Goal: Task Accomplishment & Management: Complete application form

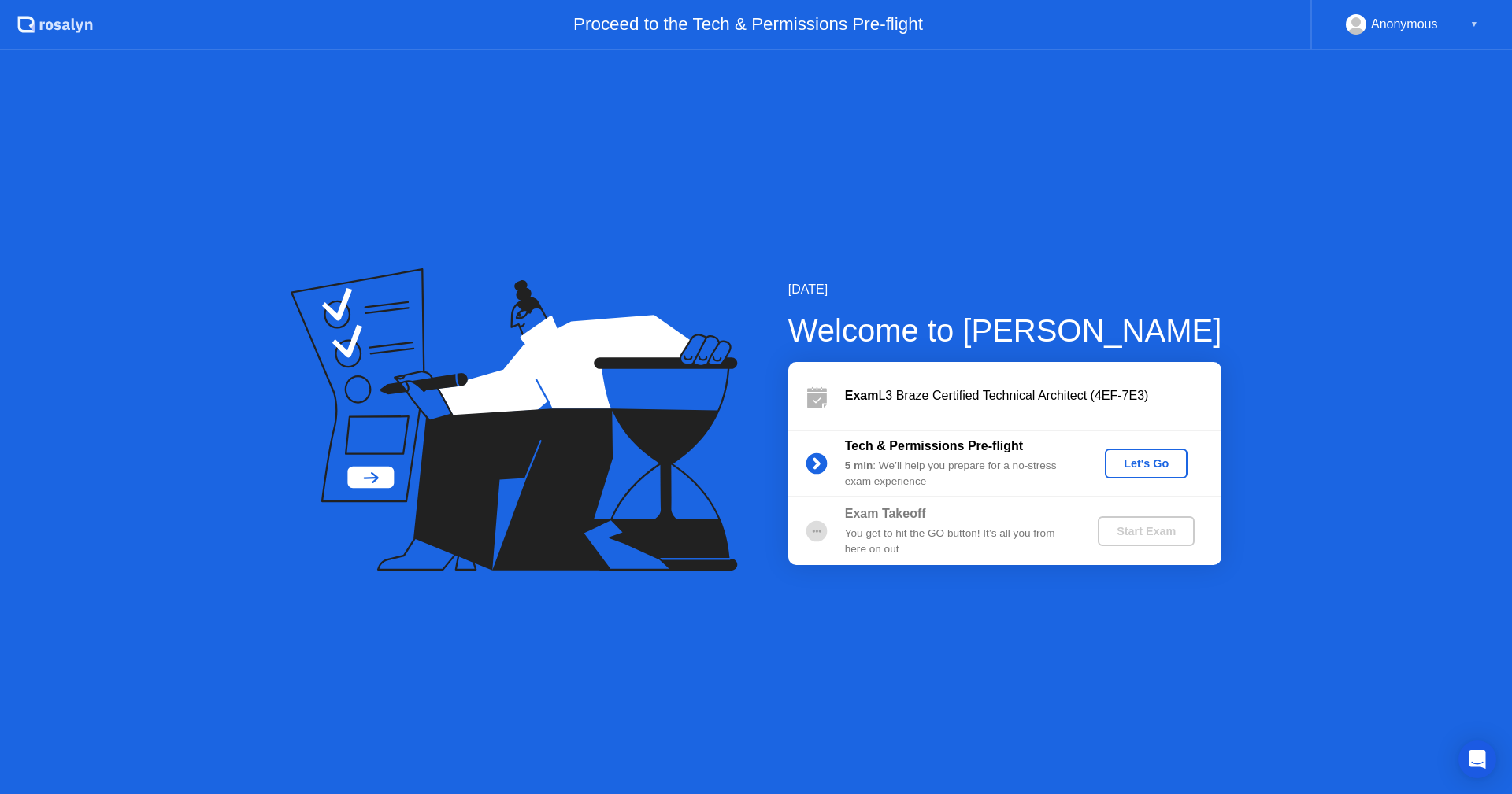
click at [1160, 457] on div "Let's Go" at bounding box center [1146, 464] width 70 height 13
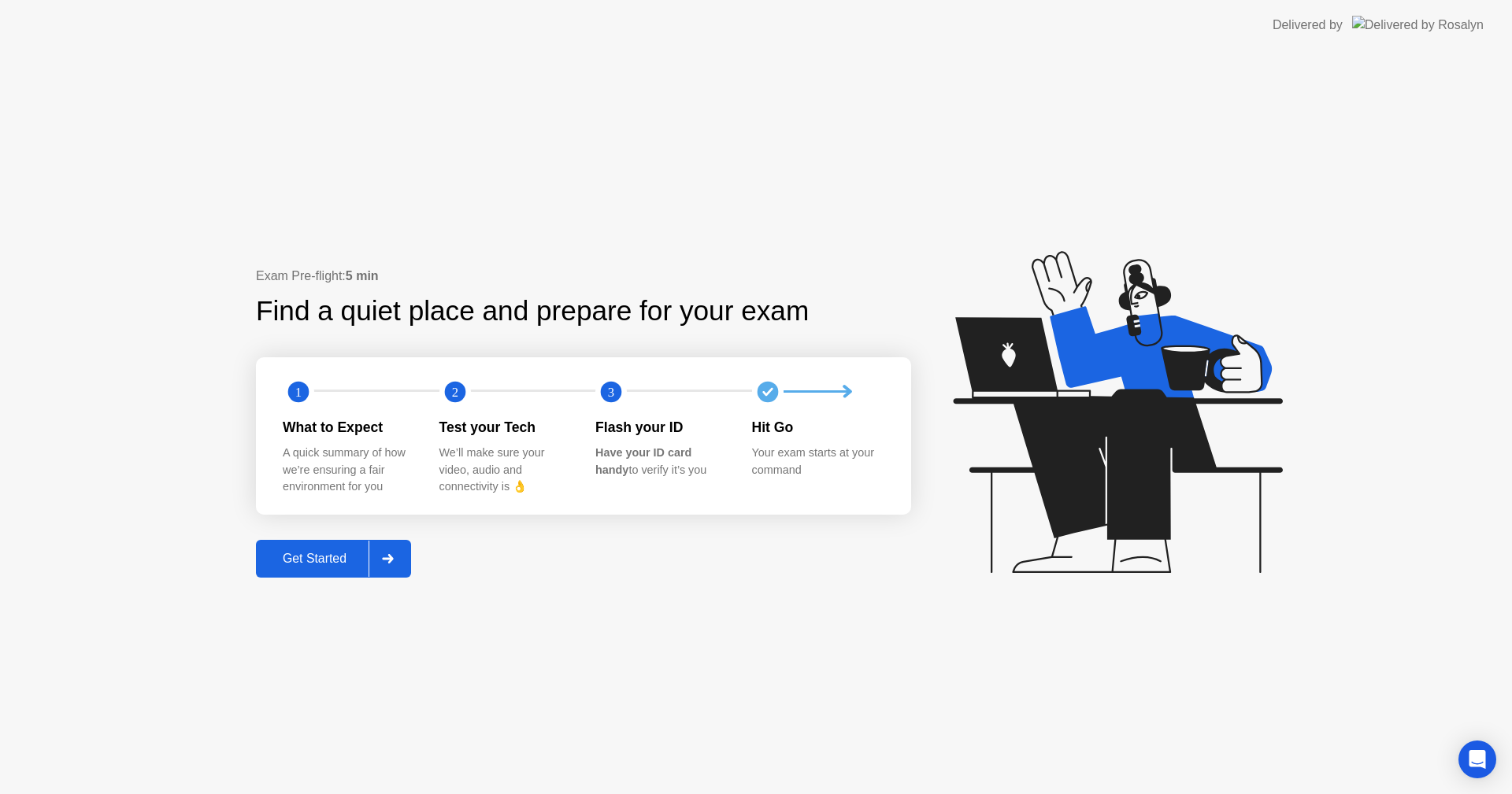
click at [410, 561] on button "Get Started" at bounding box center [334, 558] width 156 height 38
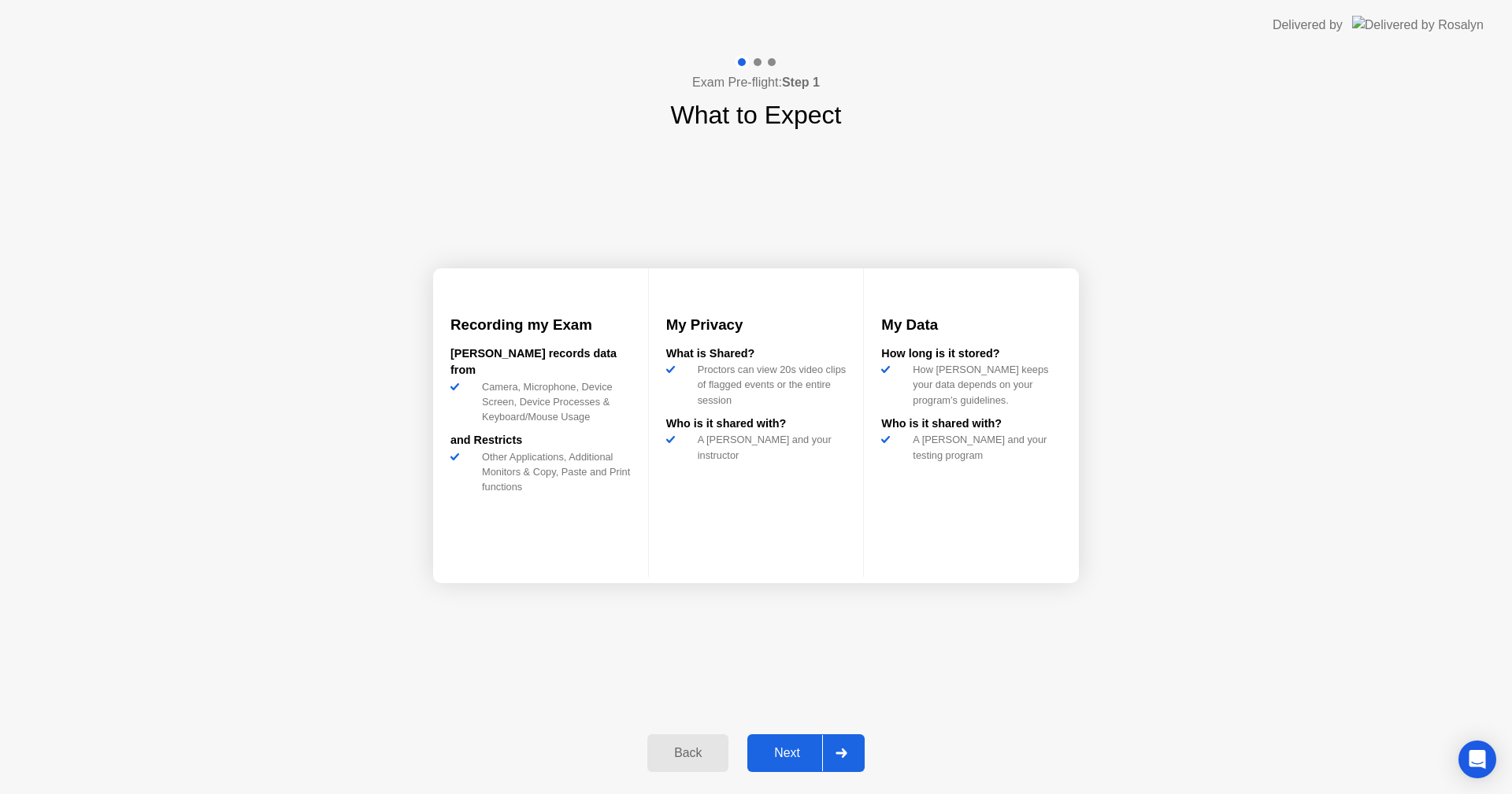
click at [833, 741] on div at bounding box center [840, 754] width 38 height 37
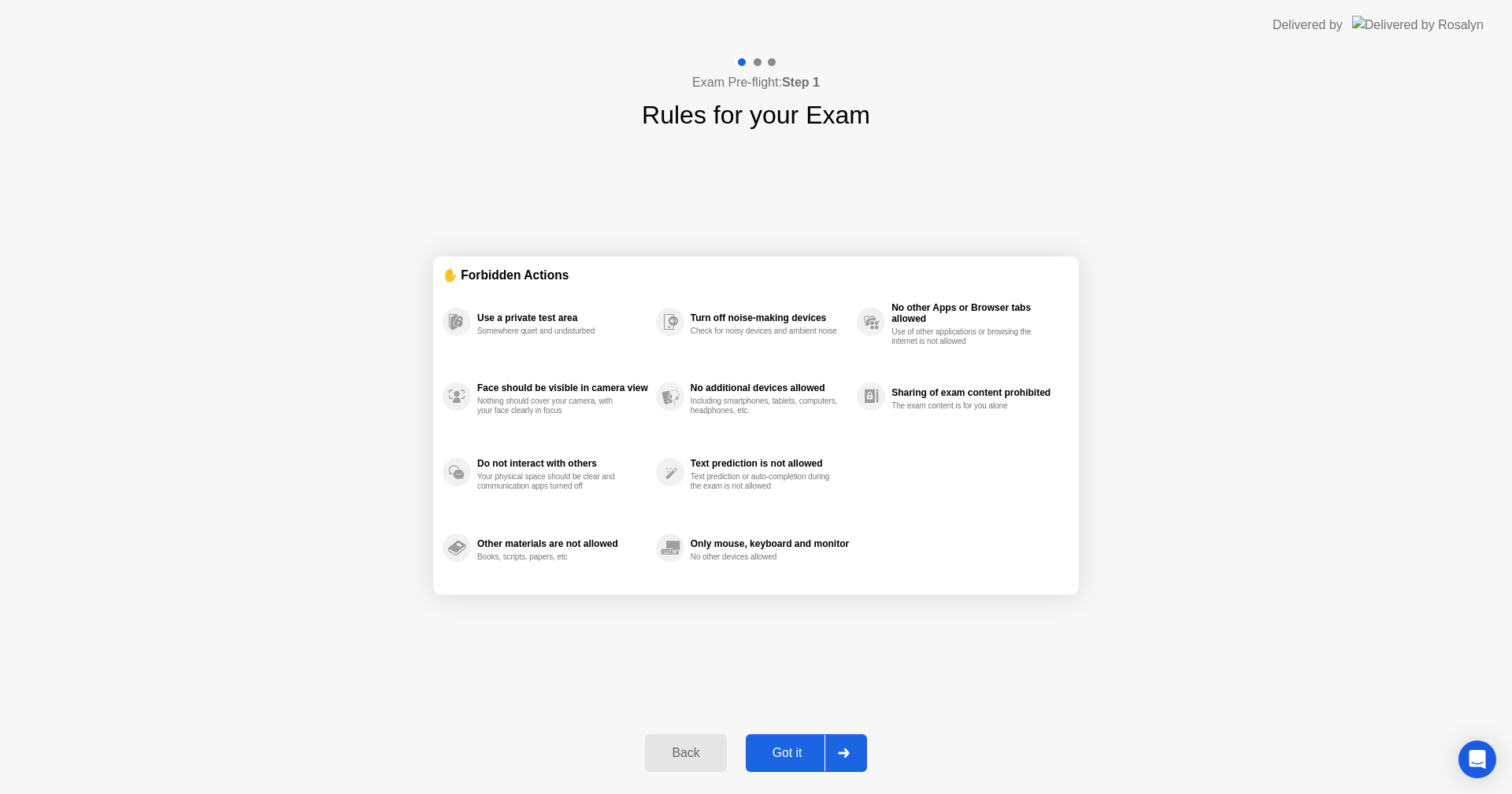
click at [833, 741] on div at bounding box center [843, 754] width 38 height 37
select select "**********"
select select "*******"
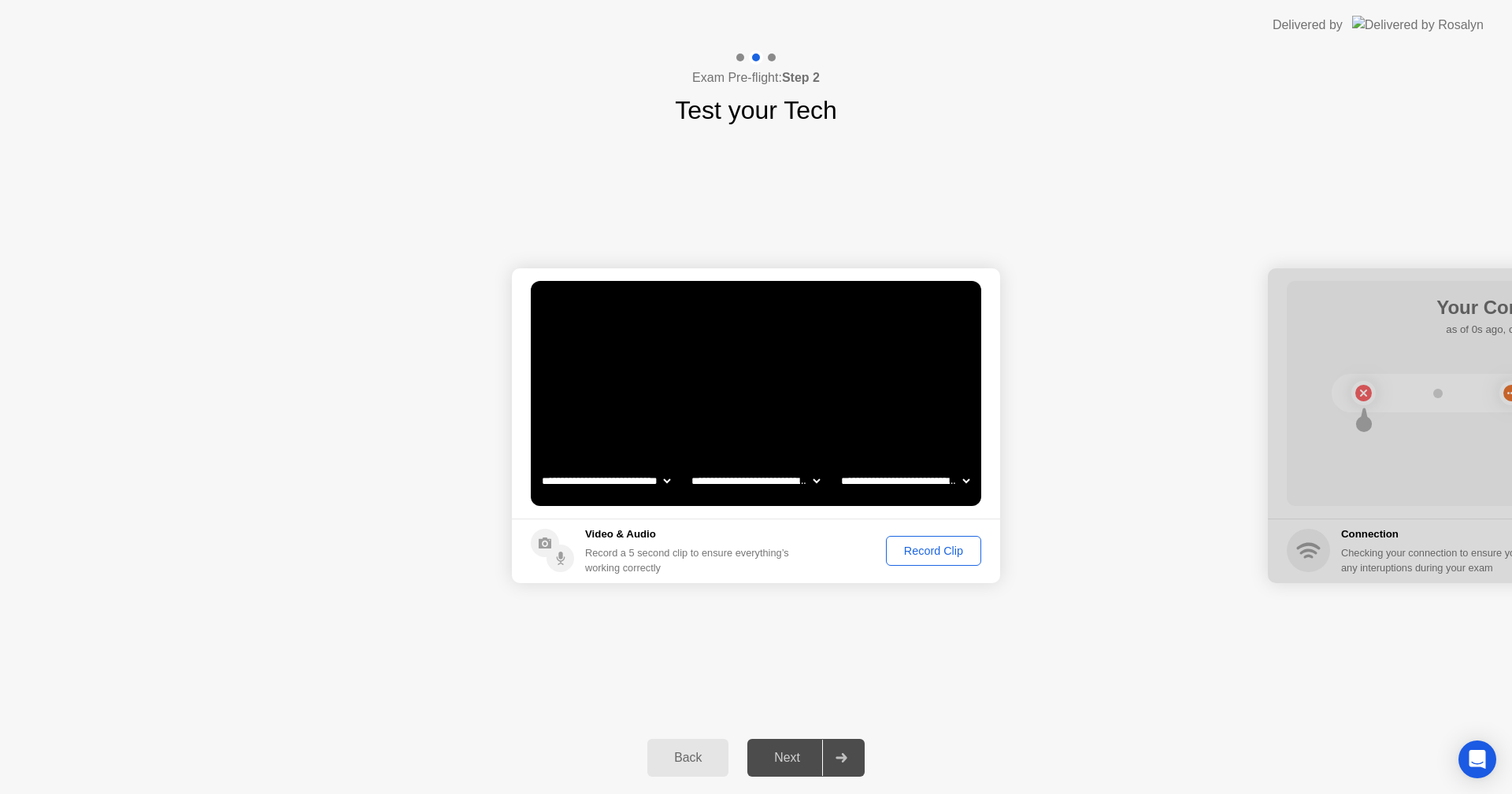
click at [924, 552] on div "Record Clip" at bounding box center [934, 551] width 84 height 13
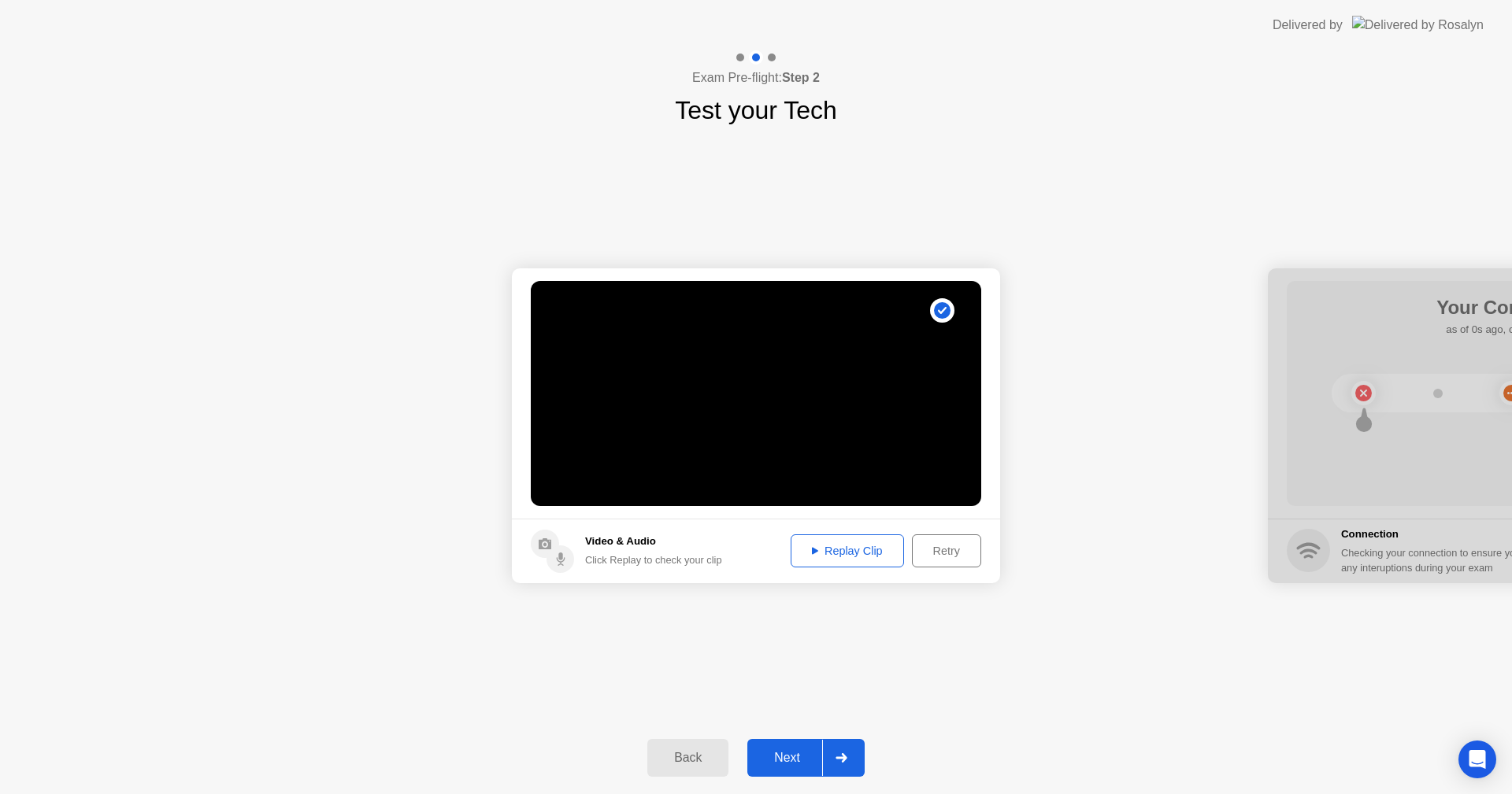
click at [837, 549] on div "Replay Clip" at bounding box center [848, 551] width 103 height 13
click at [848, 760] on icon at bounding box center [841, 758] width 12 height 9
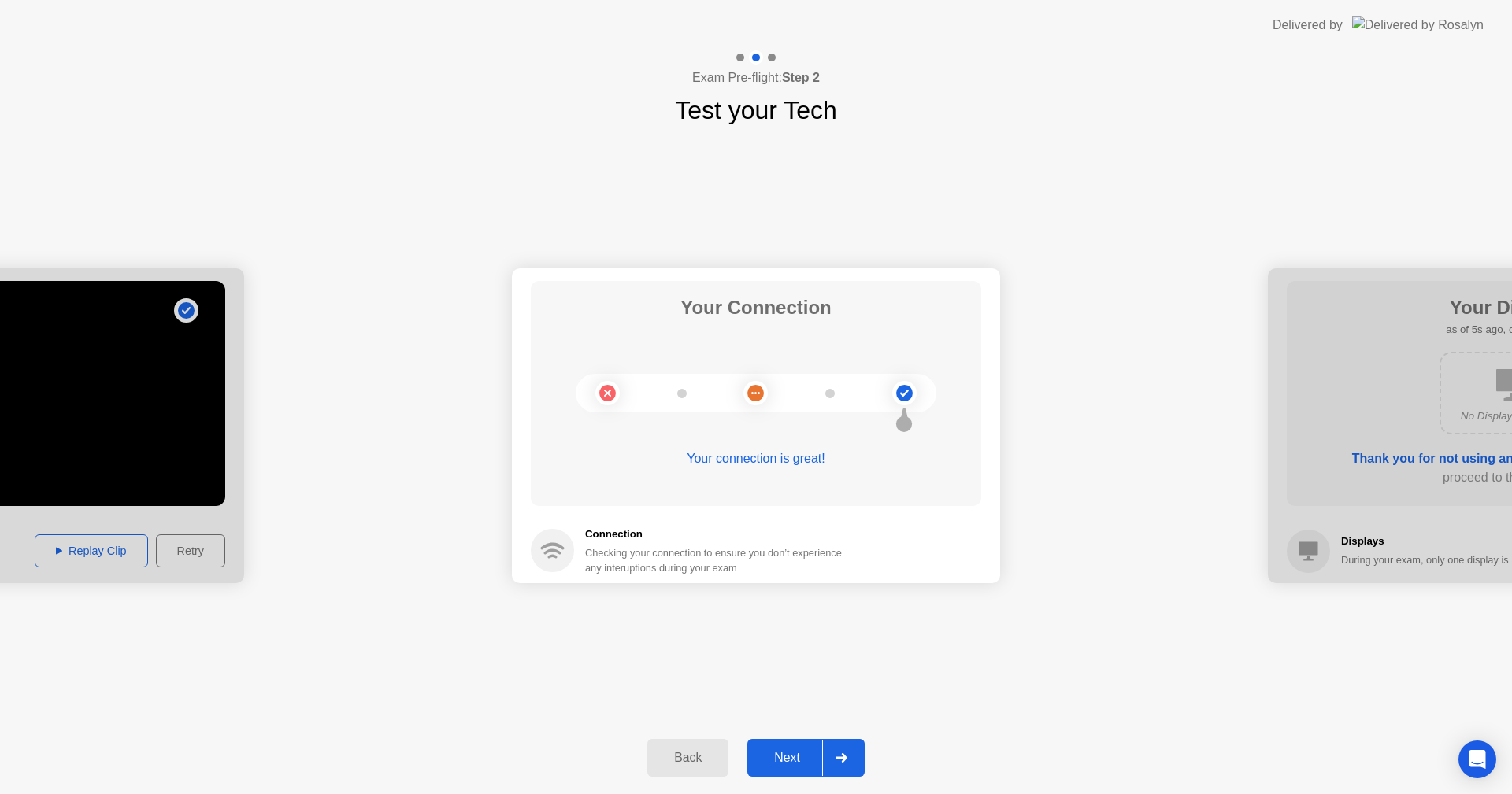
click at [834, 754] on div at bounding box center [840, 758] width 38 height 37
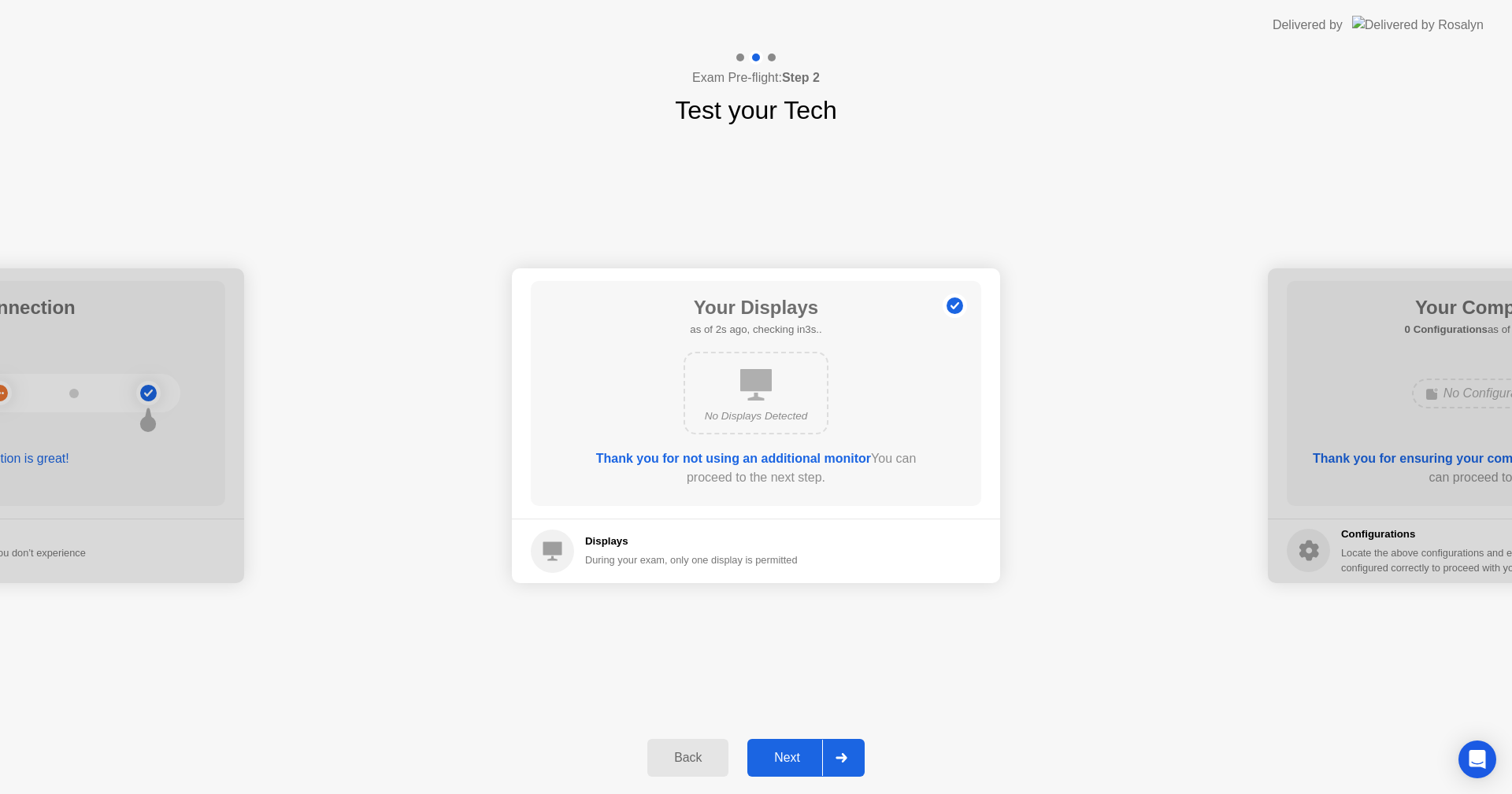
click at [834, 757] on div at bounding box center [840, 758] width 38 height 37
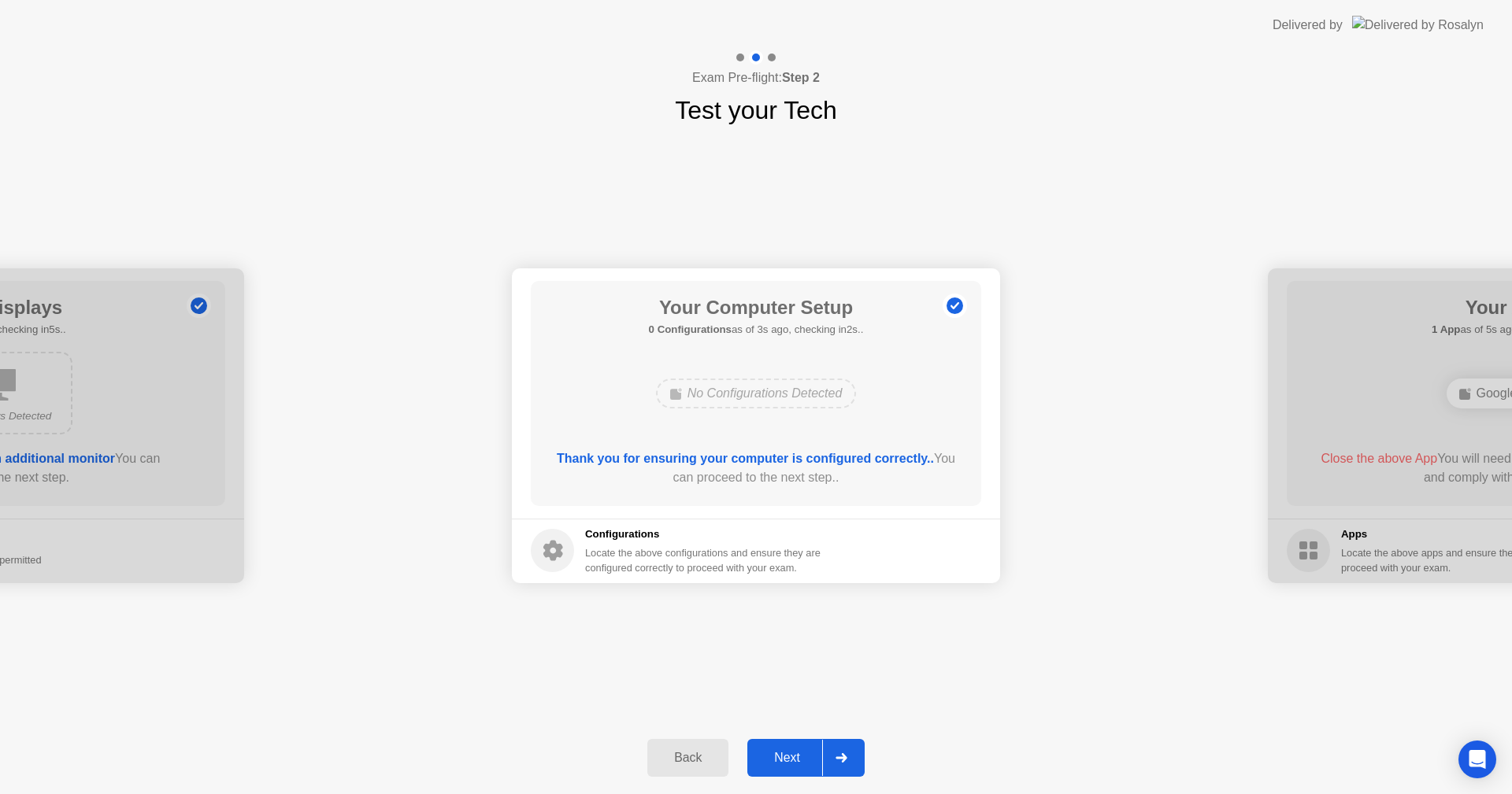
click at [834, 757] on div at bounding box center [840, 758] width 38 height 37
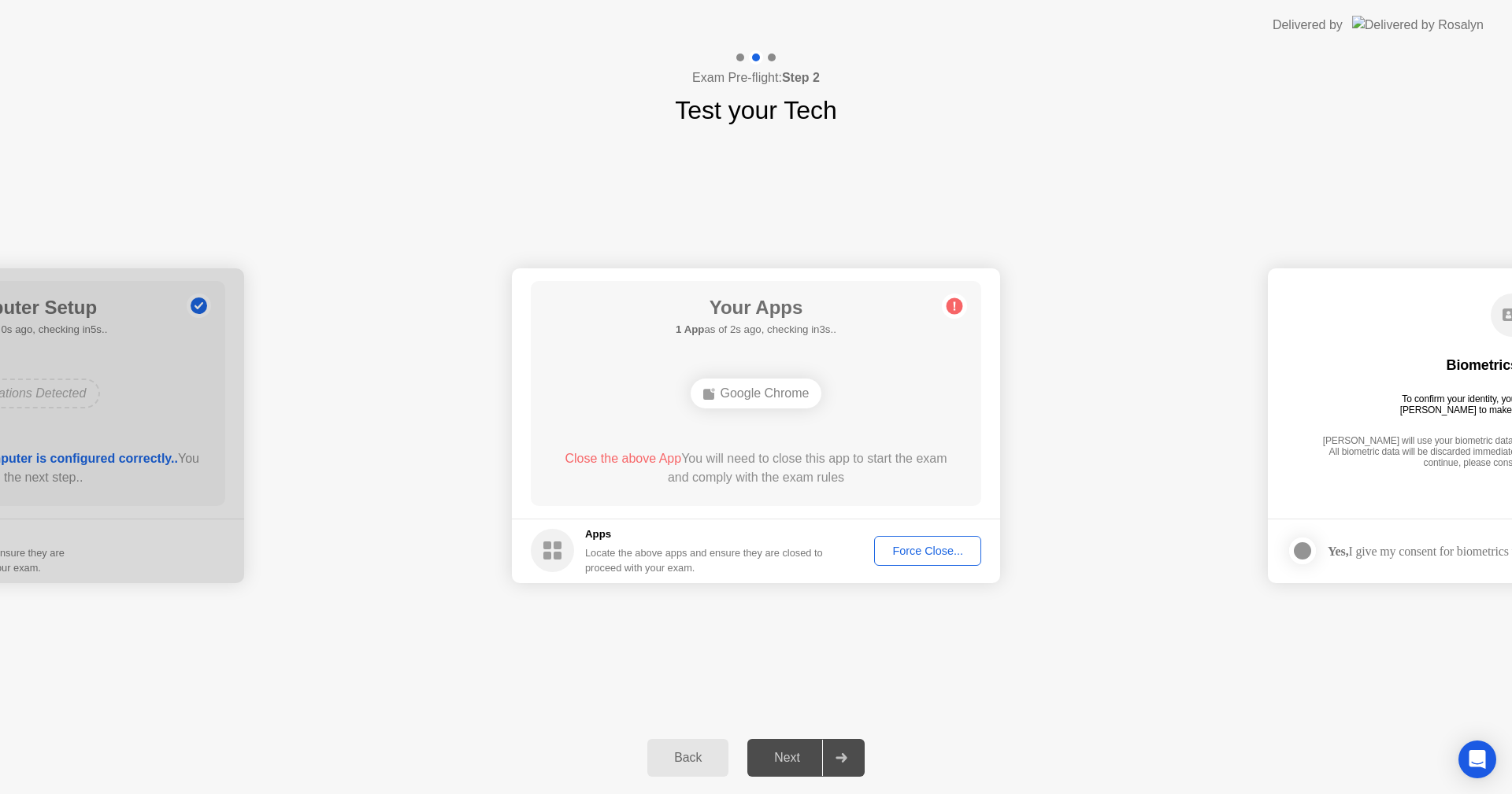
click at [940, 552] on div "Force Close..." at bounding box center [927, 551] width 96 height 13
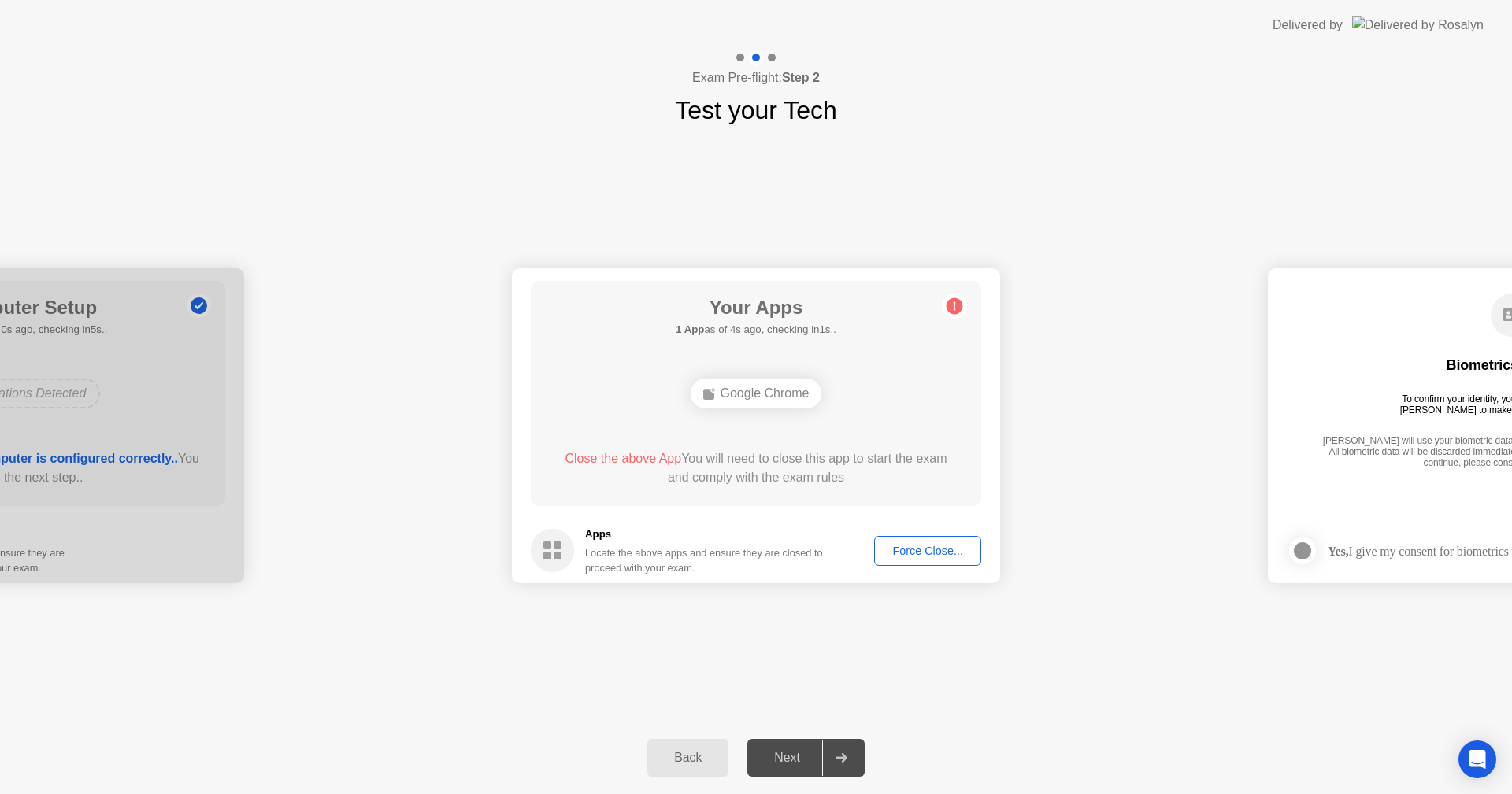
click at [1156, 683] on div "**********" at bounding box center [756, 425] width 1512 height 593
click at [621, 458] on span "Close the above App" at bounding box center [622, 458] width 116 height 14
click at [923, 553] on div "Force Close..." at bounding box center [927, 551] width 96 height 13
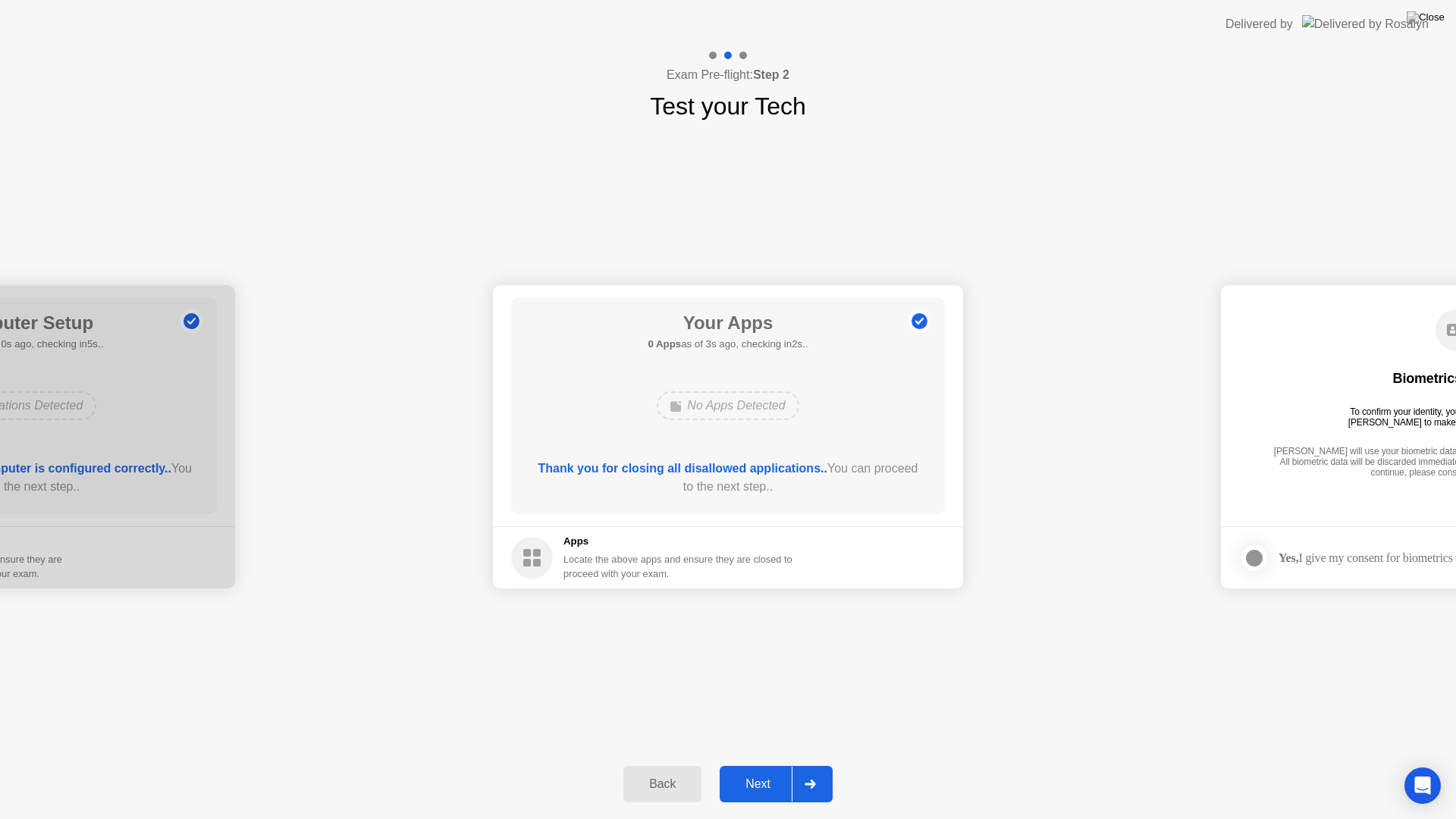
click at [813, 764] on div at bounding box center [809, 785] width 36 height 35
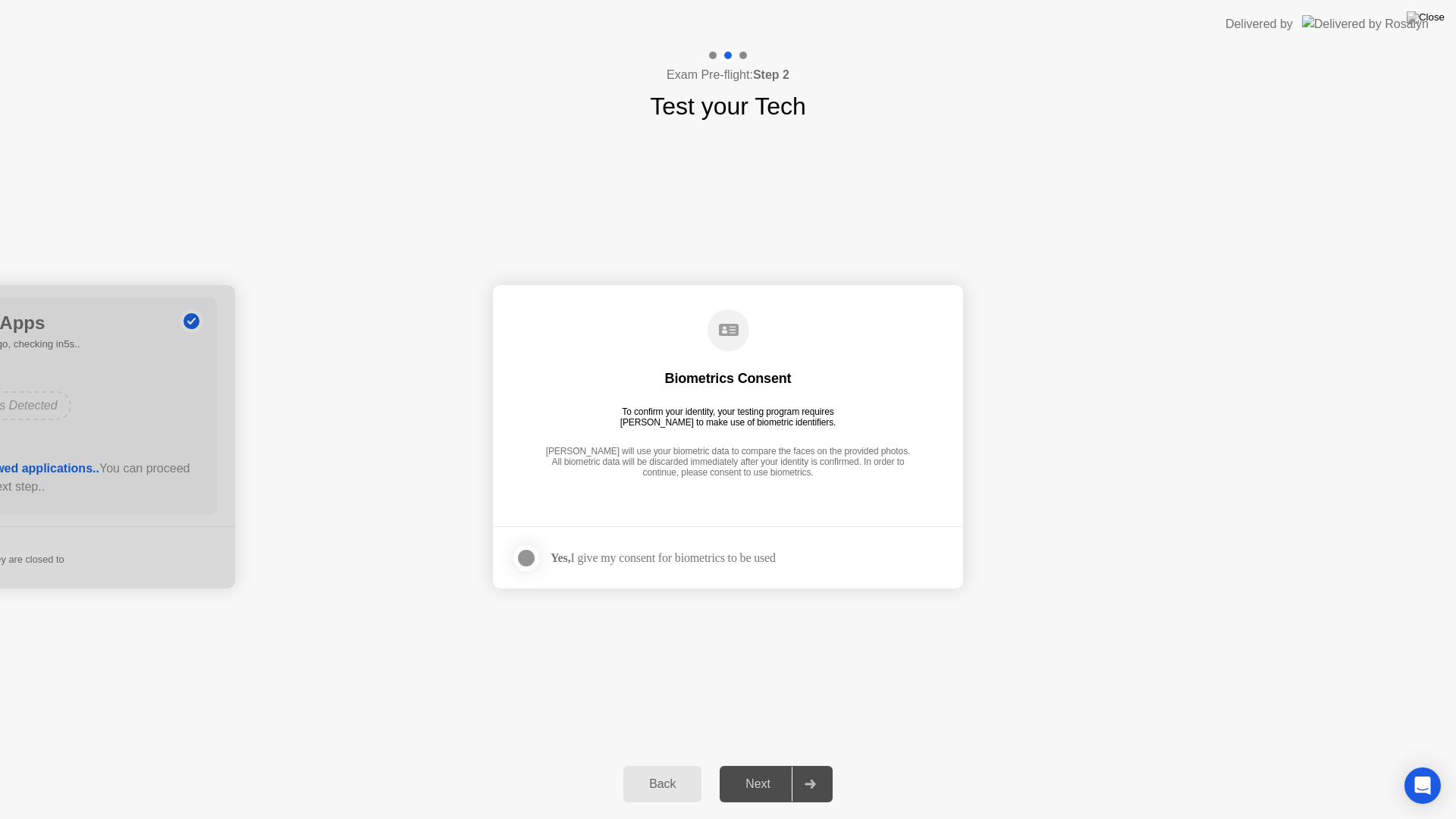
click at [522, 560] on div at bounding box center [526, 558] width 19 height 19
click at [813, 764] on div at bounding box center [809, 785] width 36 height 35
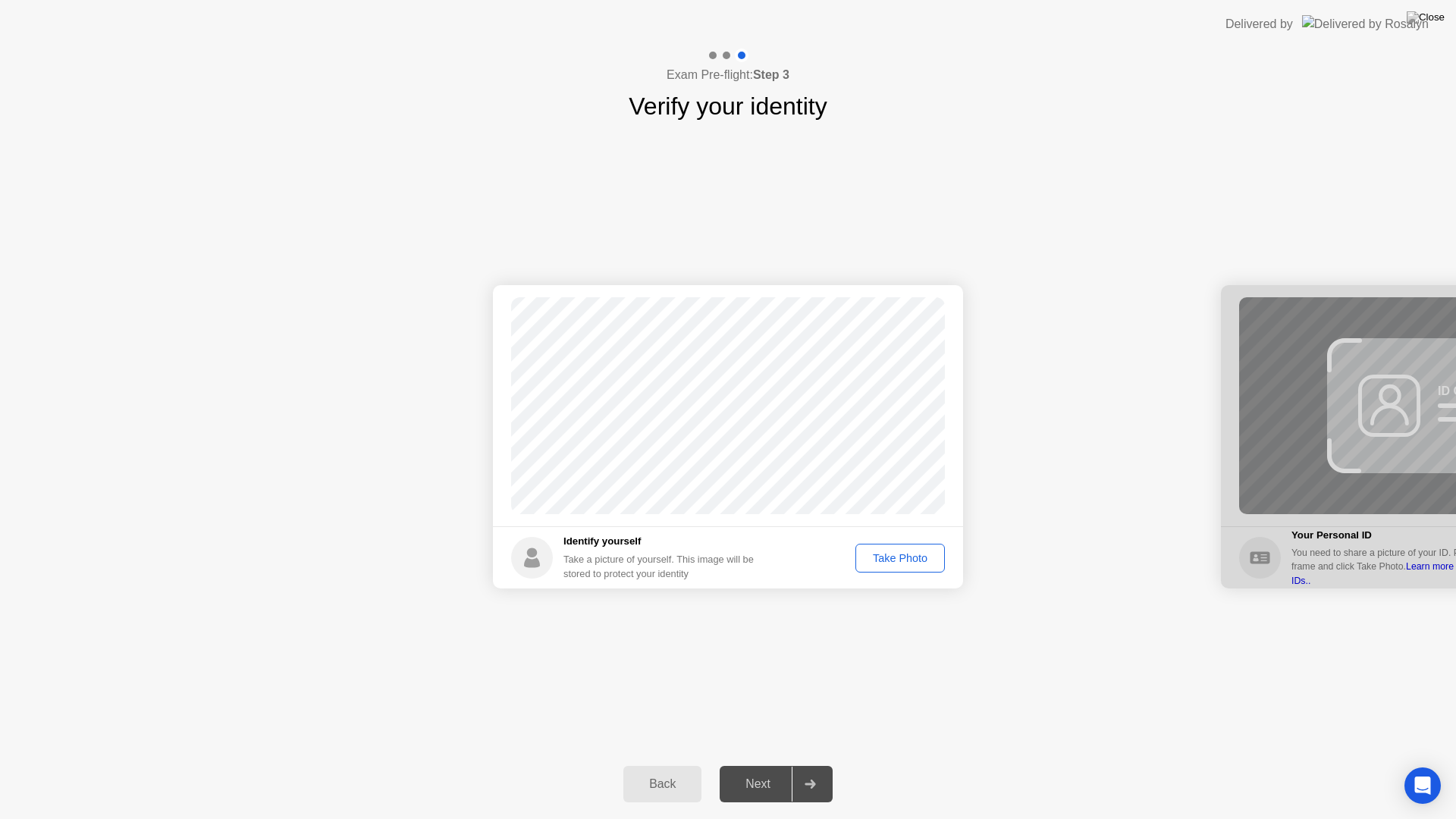
click at [906, 558] on div "Take Photo" at bounding box center [900, 558] width 78 height 12
click at [811, 764] on div at bounding box center [809, 785] width 36 height 35
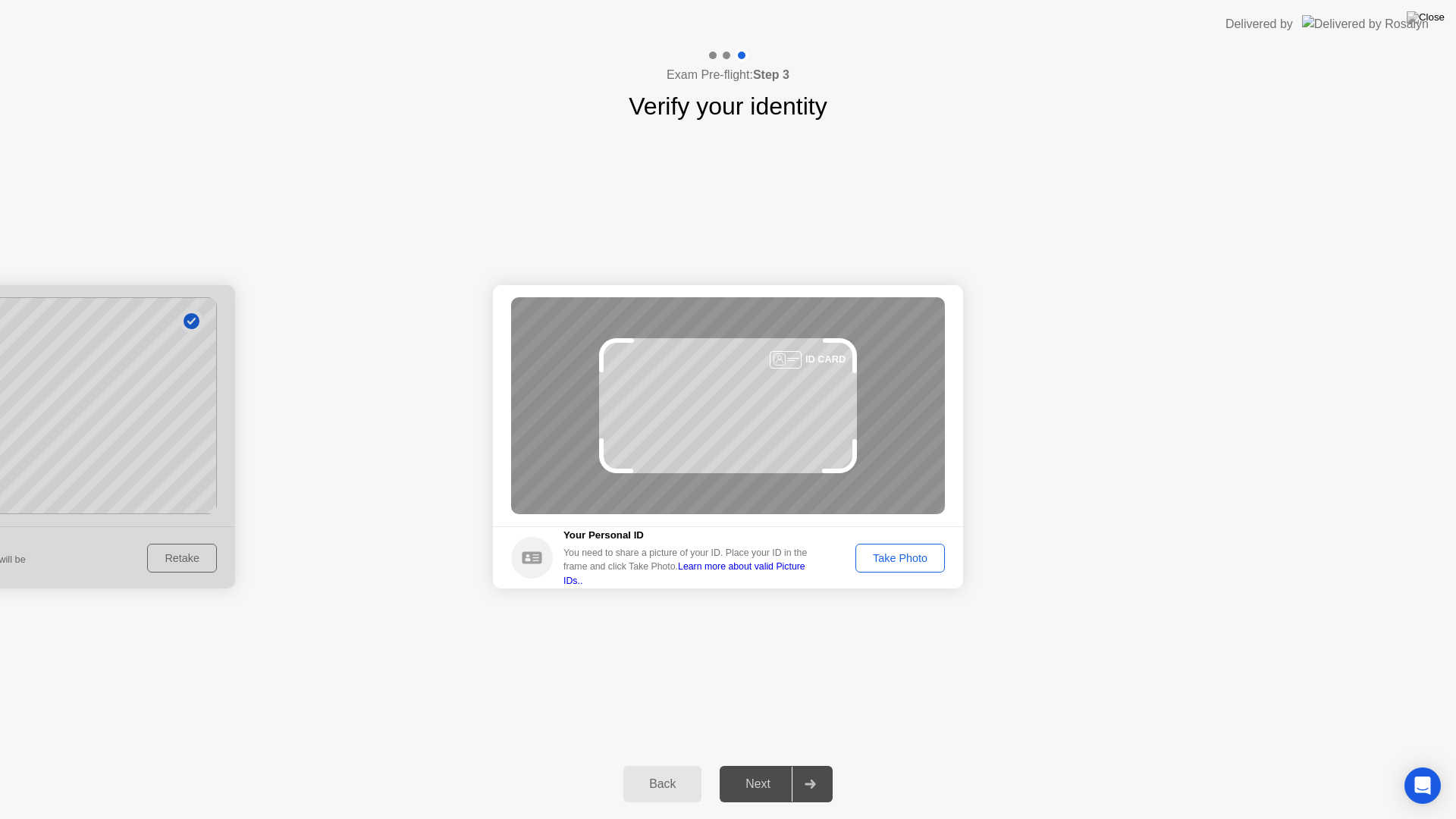
click at [910, 555] on div "Take Photo" at bounding box center [900, 558] width 78 height 12
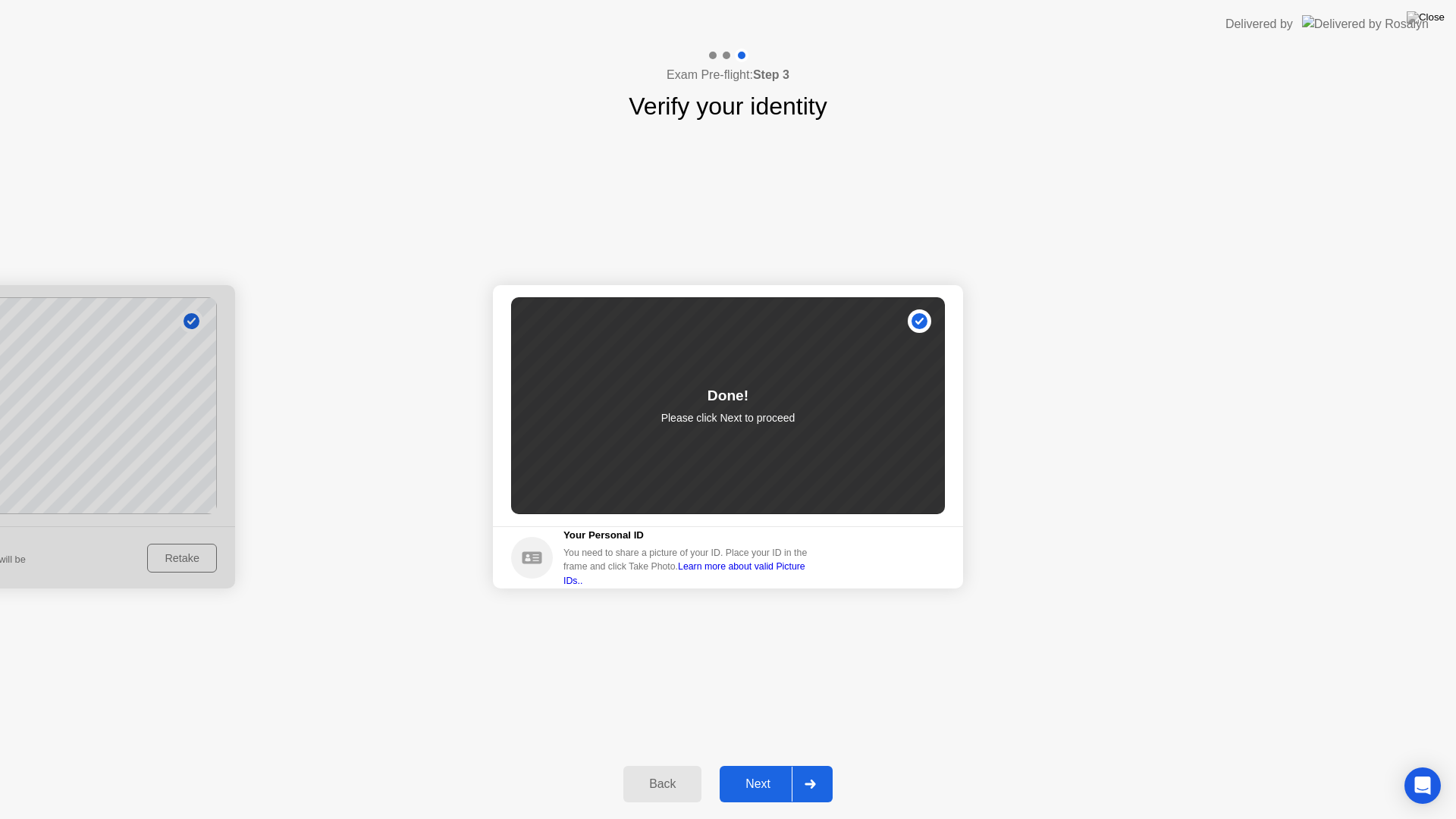
click at [818, 764] on div at bounding box center [809, 785] width 36 height 35
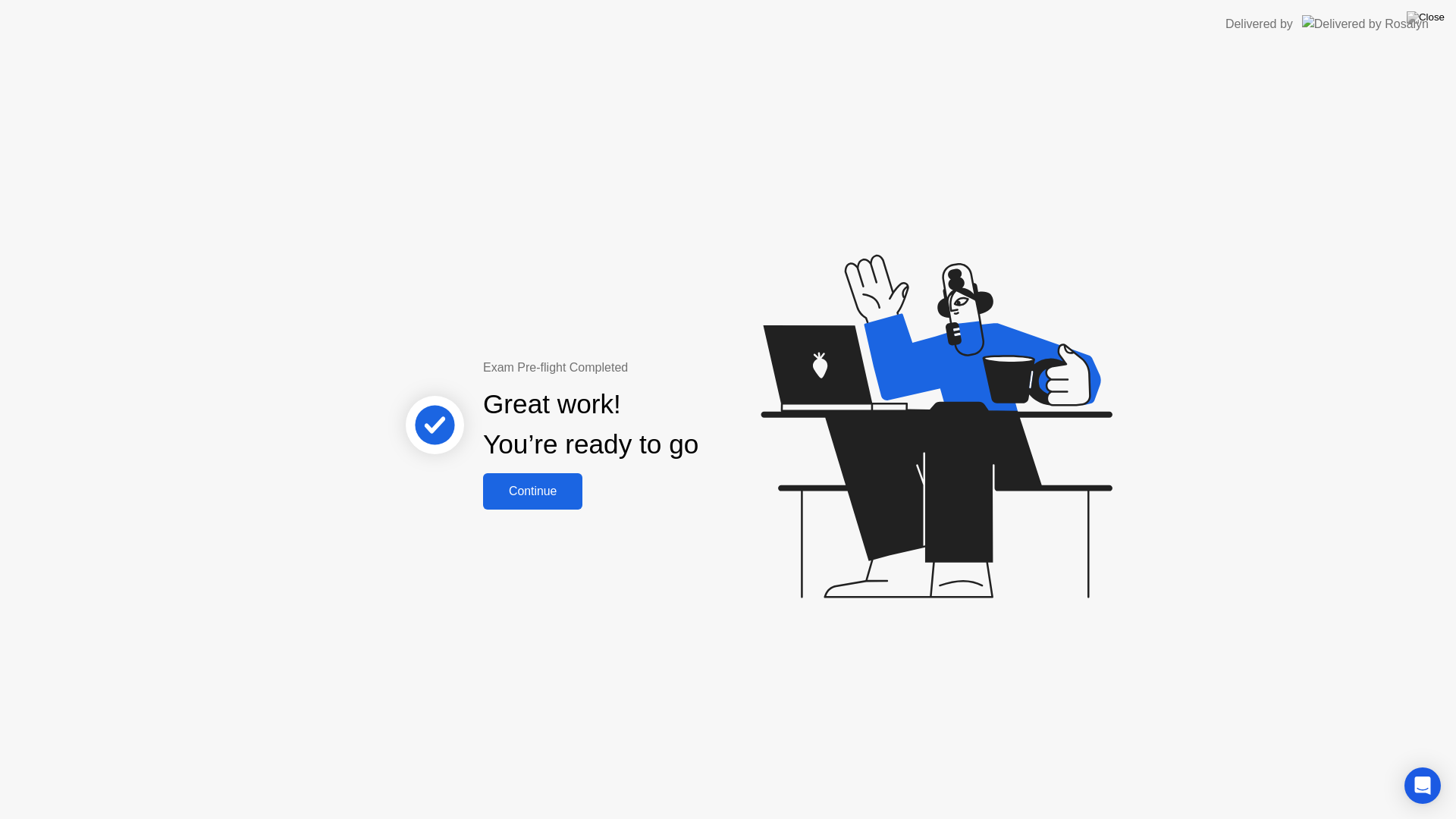
click at [557, 488] on div "Continue" at bounding box center [532, 491] width 90 height 13
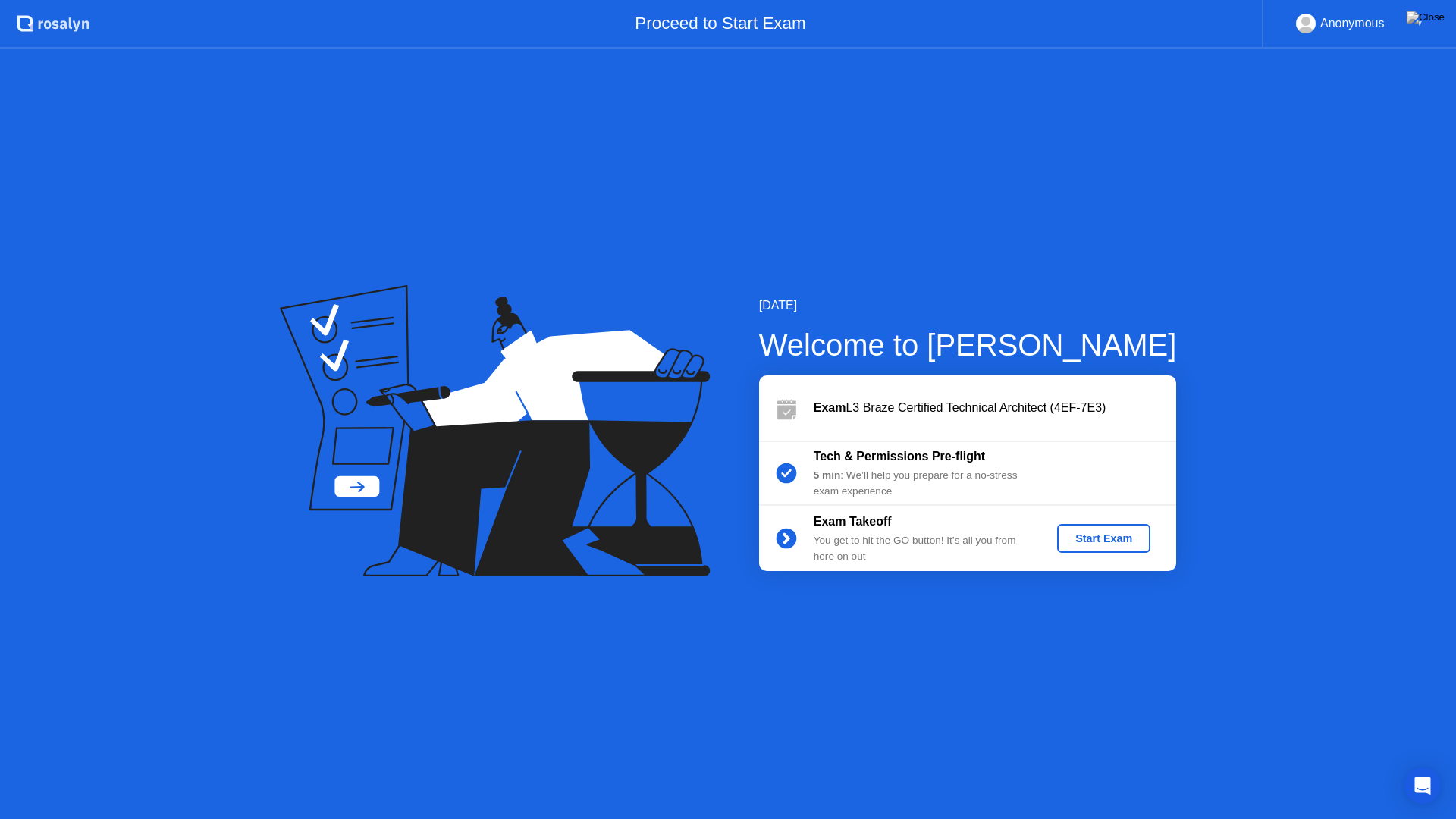
click at [1090, 534] on div "Start Exam" at bounding box center [1103, 539] width 81 height 12
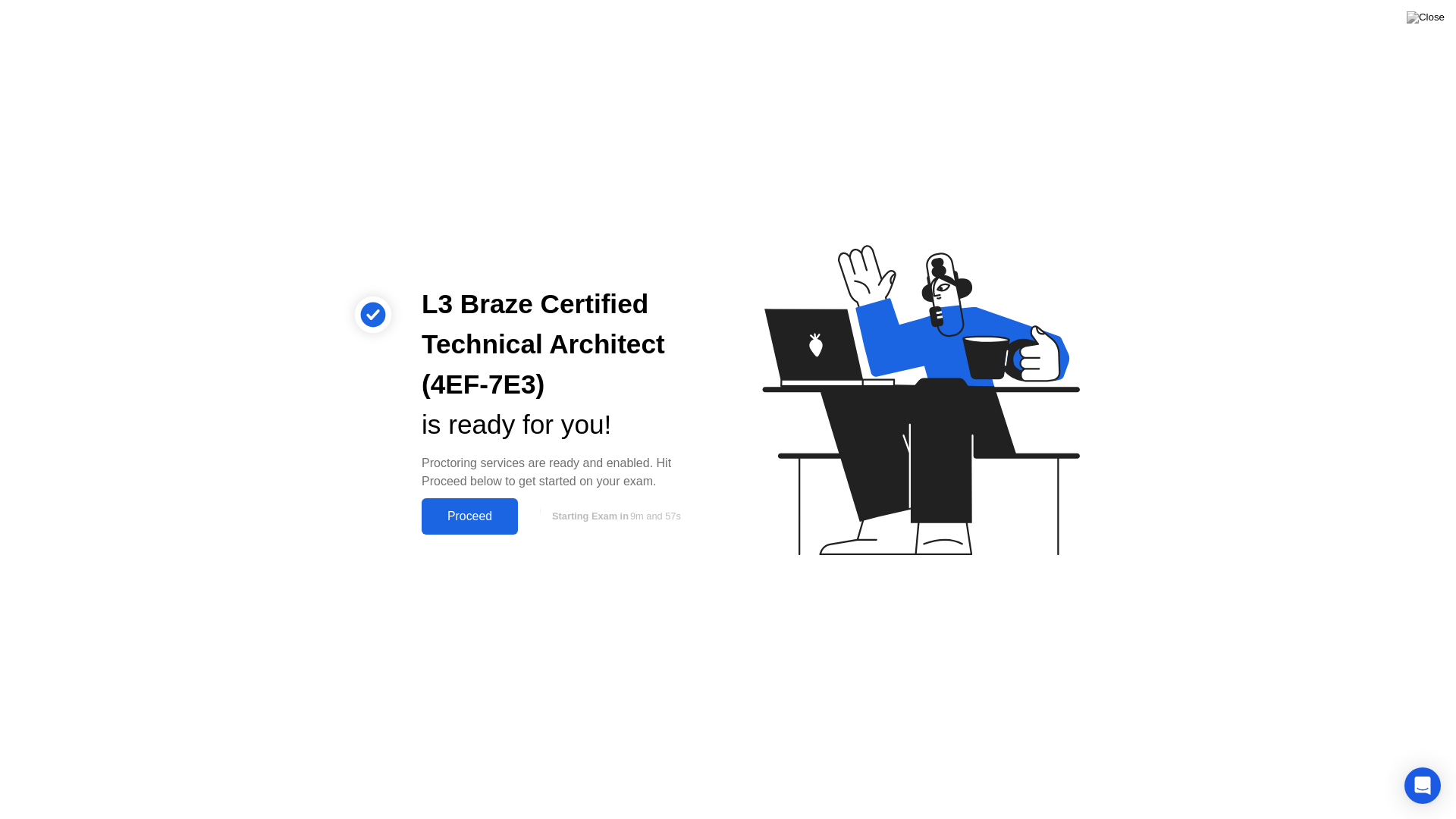
click at [474, 513] on div "Proceed" at bounding box center [470, 516] width 87 height 13
